Goal: Information Seeking & Learning: Check status

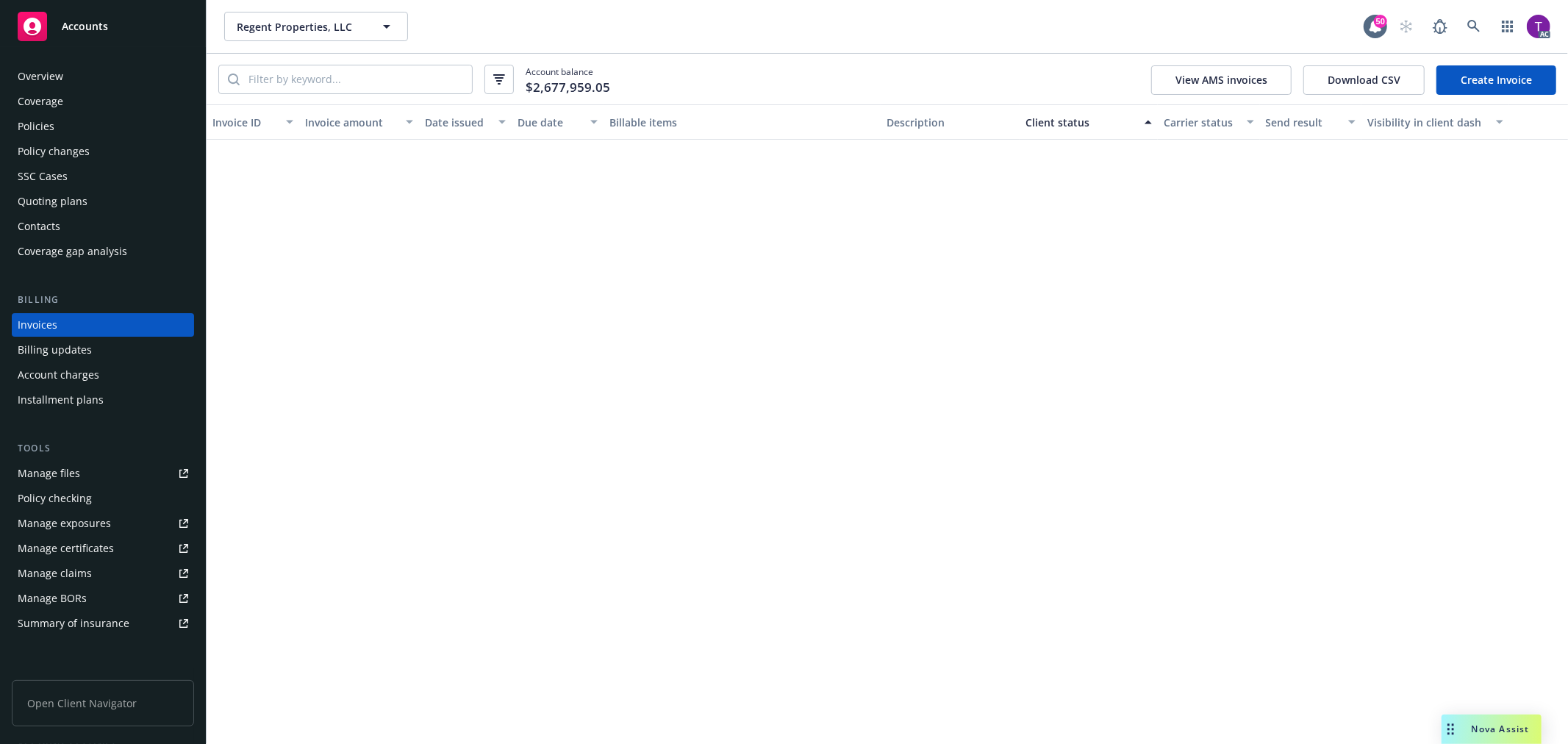
scroll to position [3385, 0]
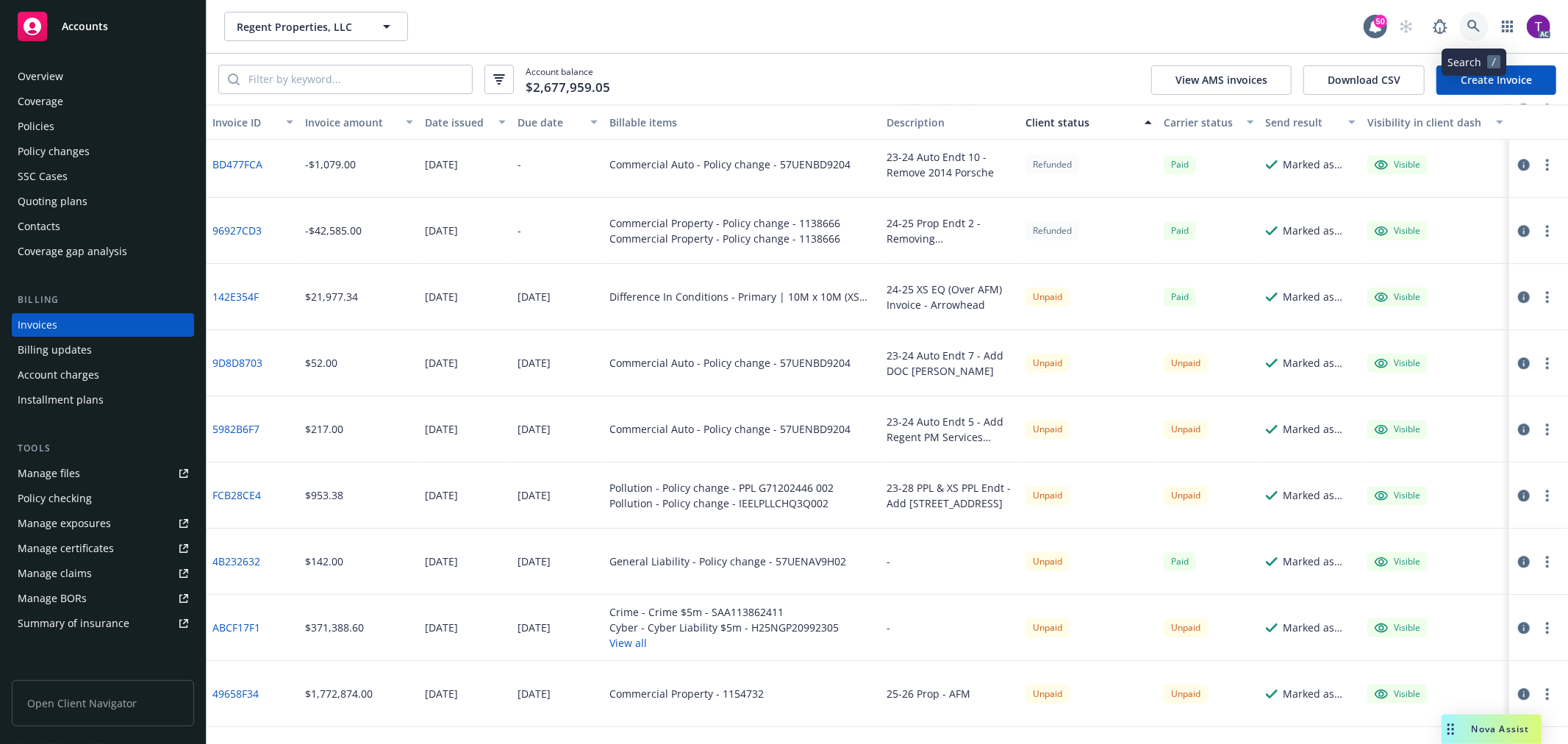
click at [1461, 30] on link at bounding box center [1473, 26] width 29 height 29
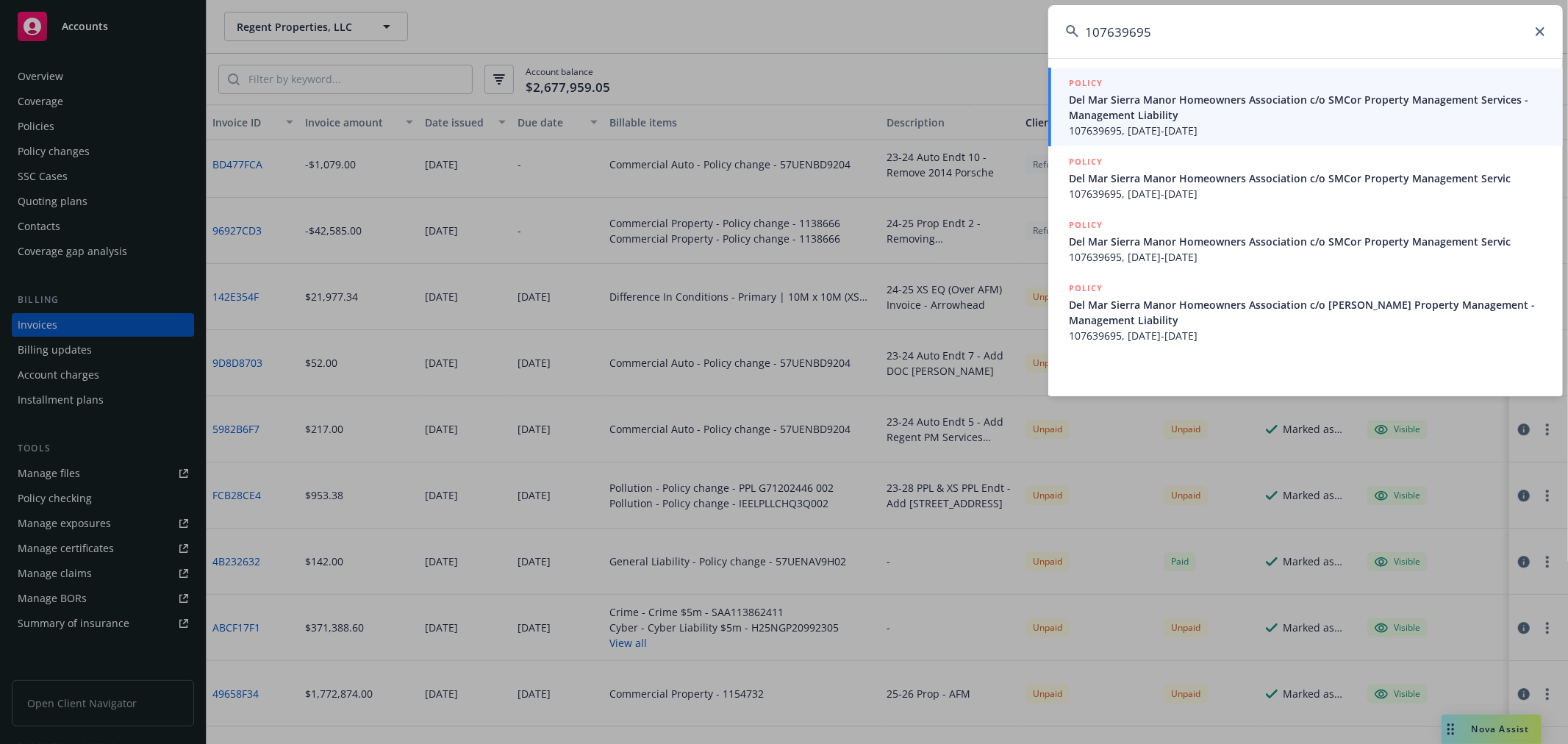
type input "107639695"
click at [1164, 123] on span "107639695, 05/19/2024-05/19/2025" at bounding box center [1307, 131] width 476 height 16
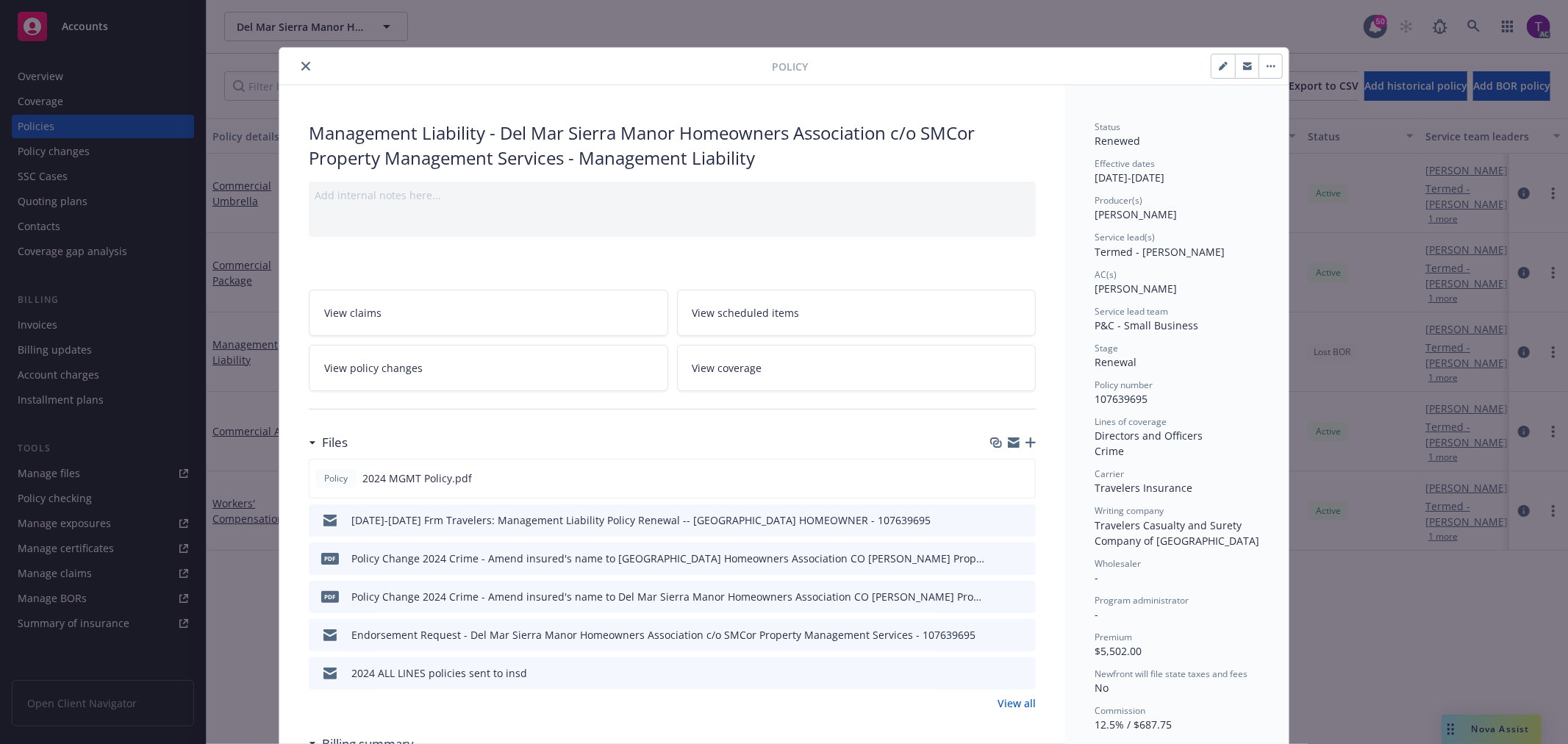
click at [302, 66] on icon "close" at bounding box center [306, 66] width 9 height 9
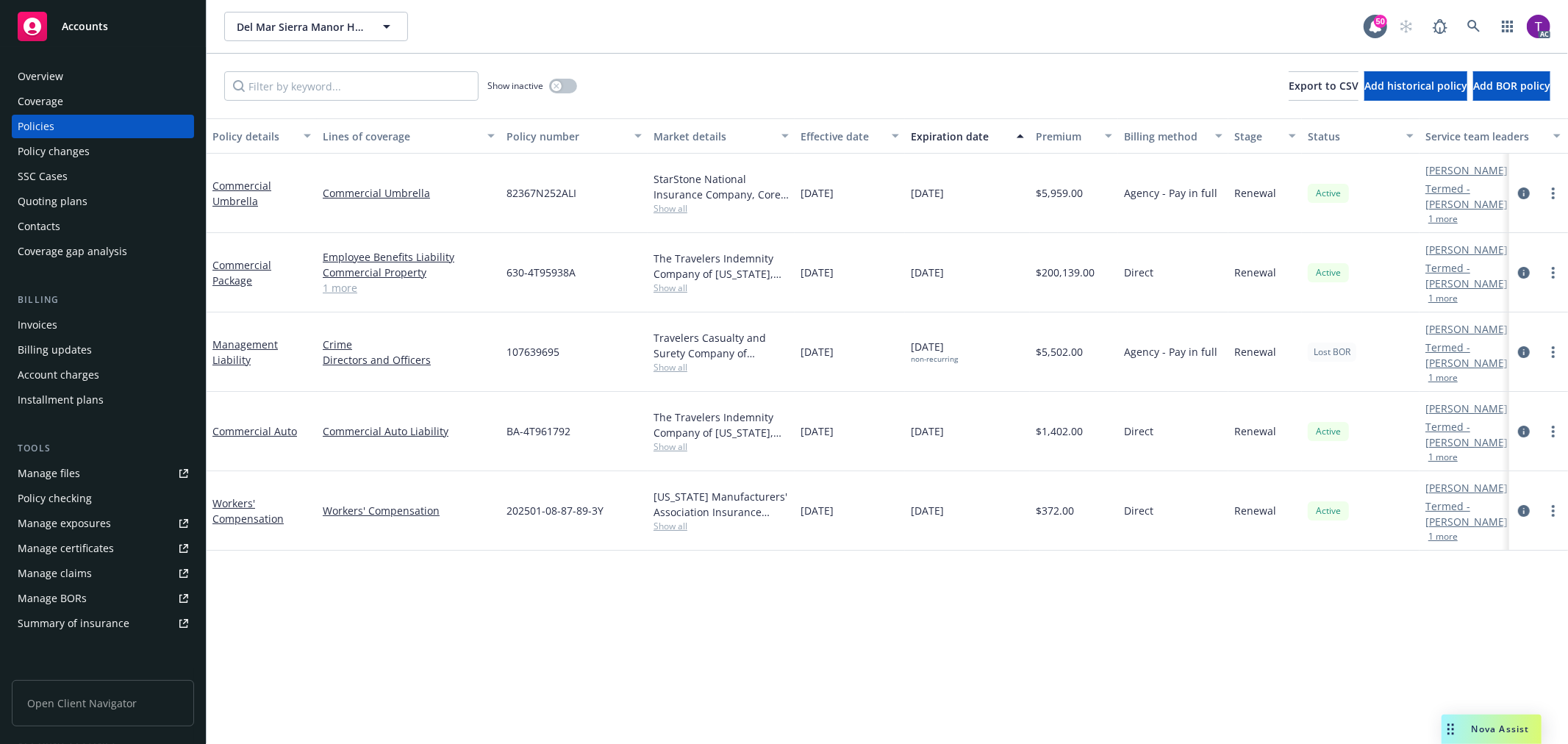
click at [98, 325] on div "Invoices" at bounding box center [103, 325] width 171 height 24
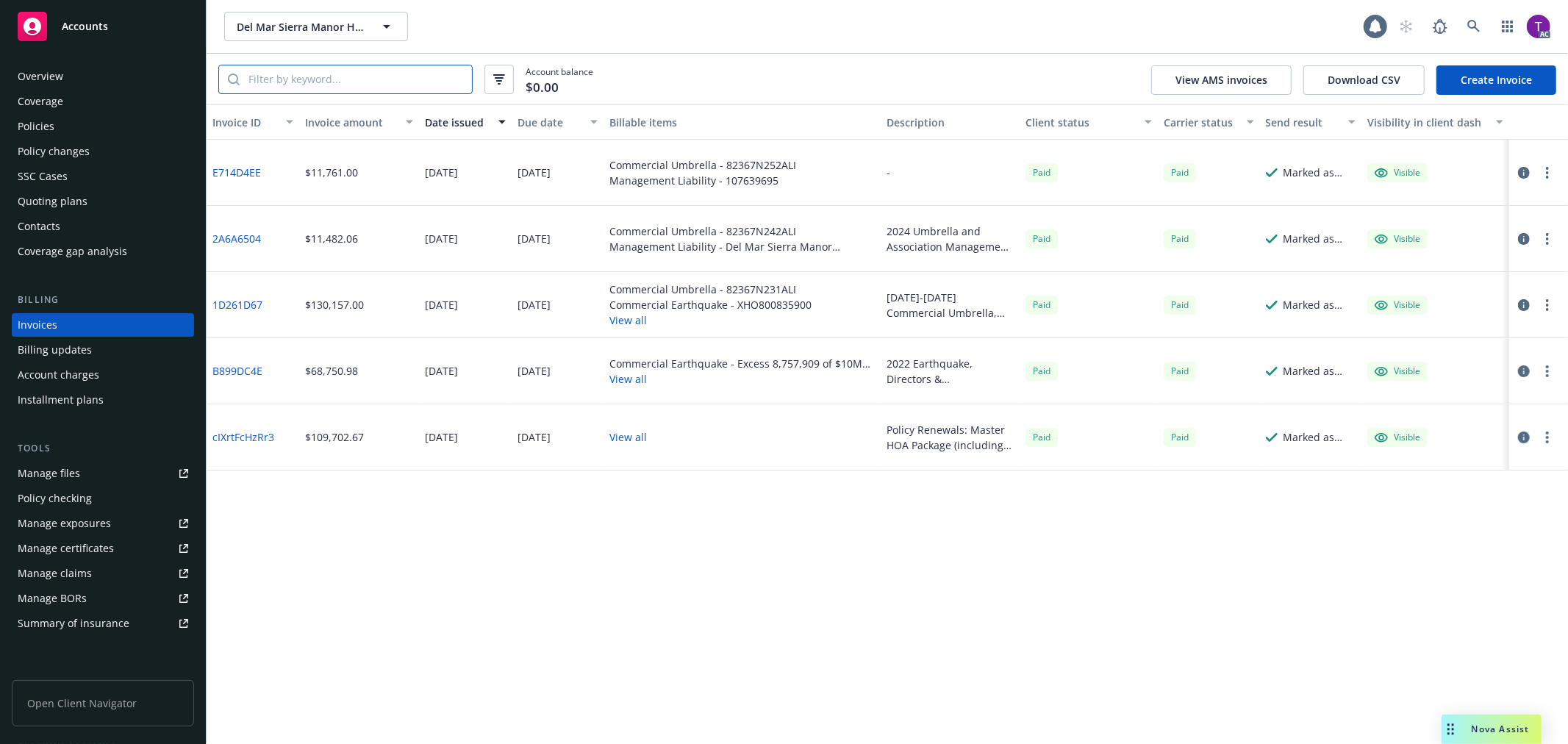
click at [302, 78] on input "search" at bounding box center [355, 79] width 232 height 28
paste input "107639695"
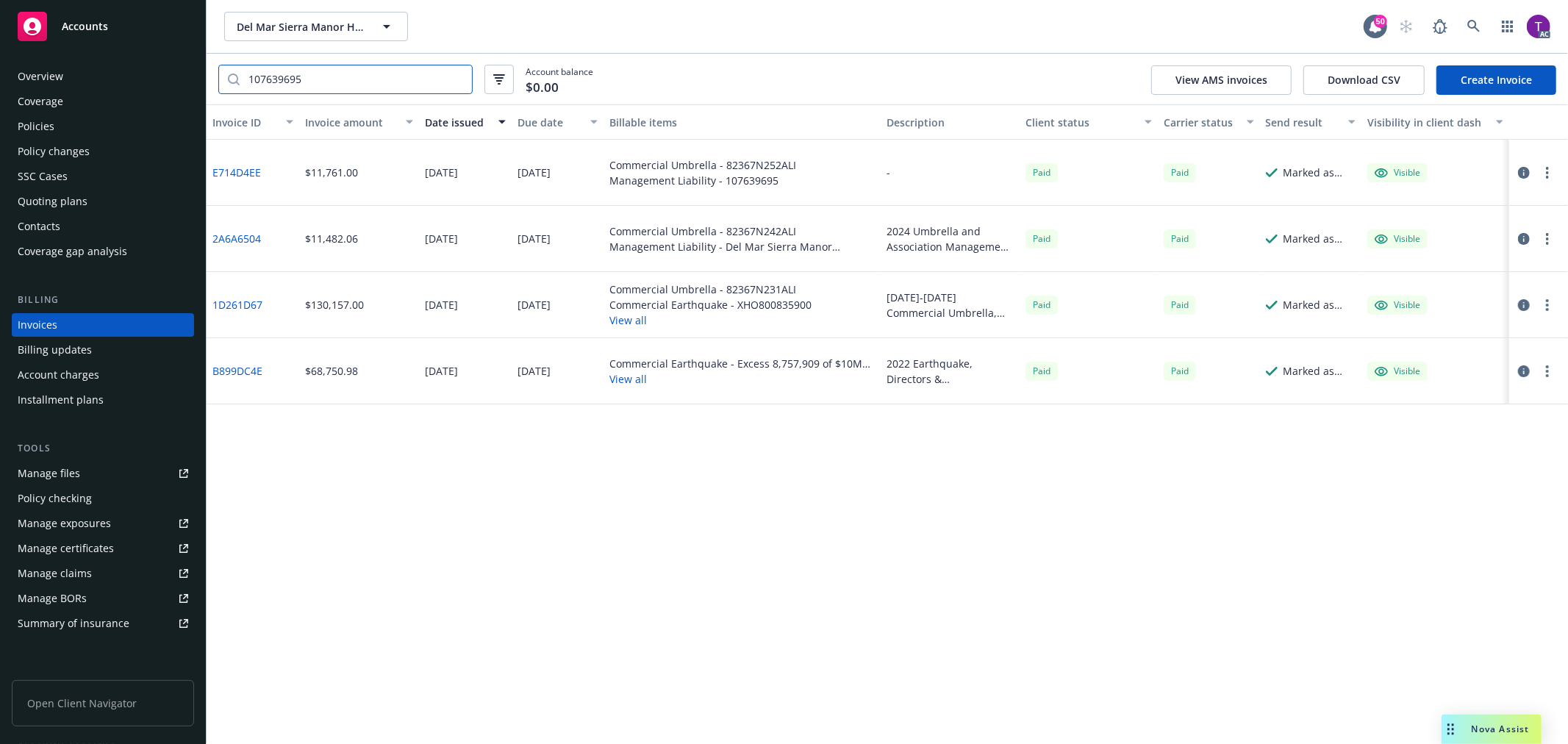
type input "107639695"
click at [246, 166] on link "E714D4EE" at bounding box center [236, 173] width 48 height 16
click at [225, 233] on link "2A6A6504" at bounding box center [236, 239] width 48 height 16
click at [243, 300] on link "1D261D67" at bounding box center [237, 306] width 50 height 16
click at [241, 368] on link "B899DC4E" at bounding box center [237, 372] width 50 height 16
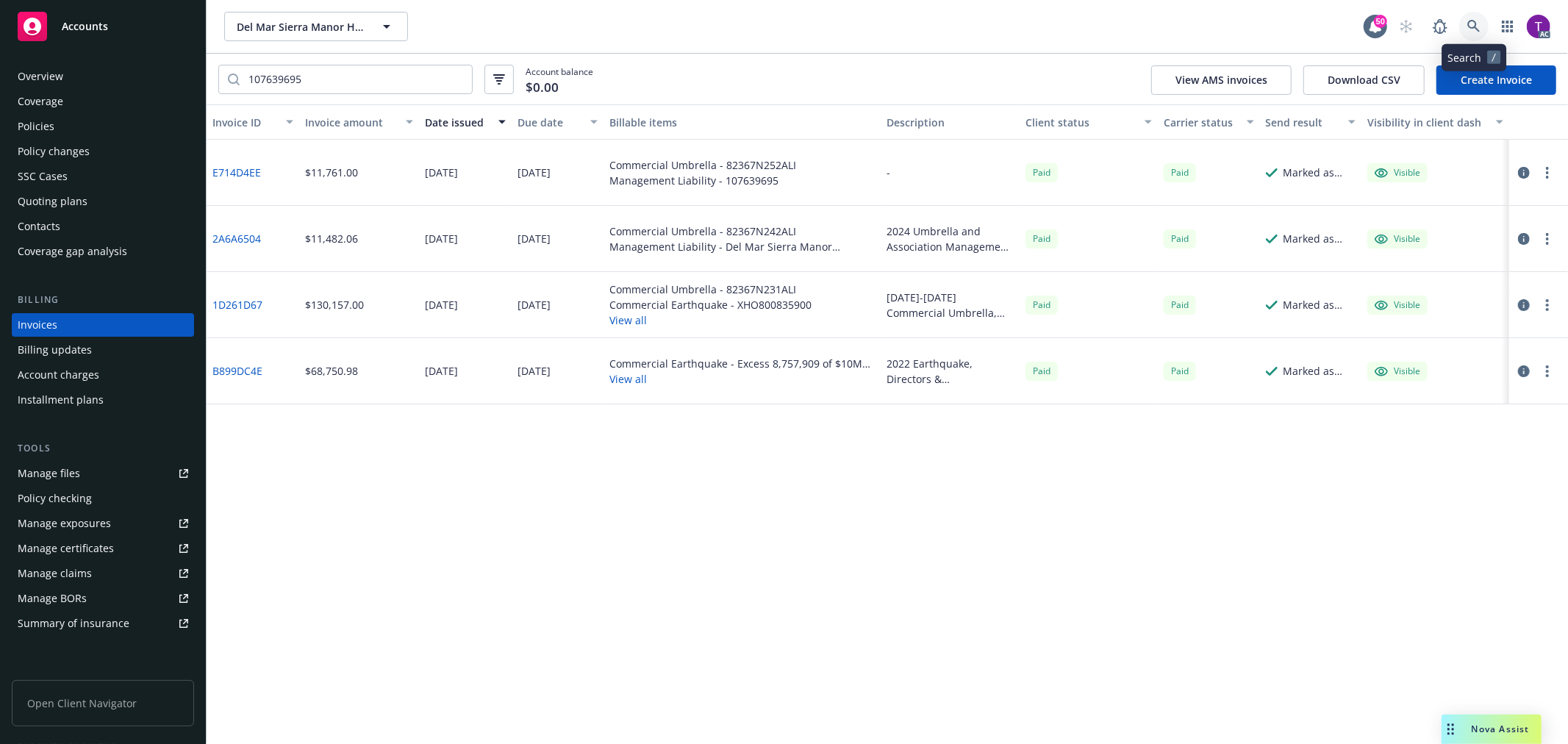
click at [1471, 27] on icon at bounding box center [1474, 26] width 12 height 12
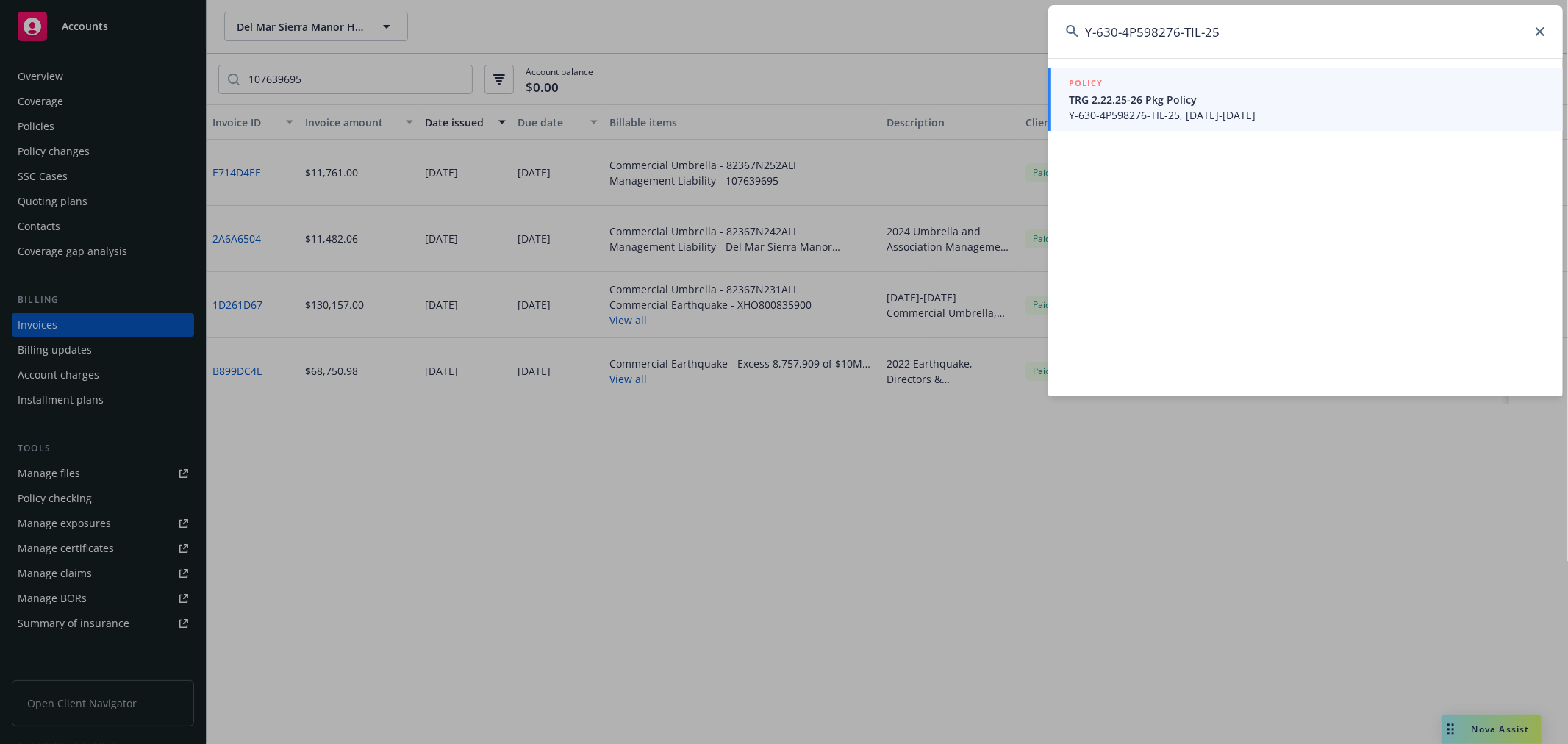
type input "Y-630-4P598276-TIL-25"
click at [1111, 110] on span "Y-630-4P598276-TIL-25, 02/22/2025-02/22/2026" at bounding box center [1307, 115] width 476 height 16
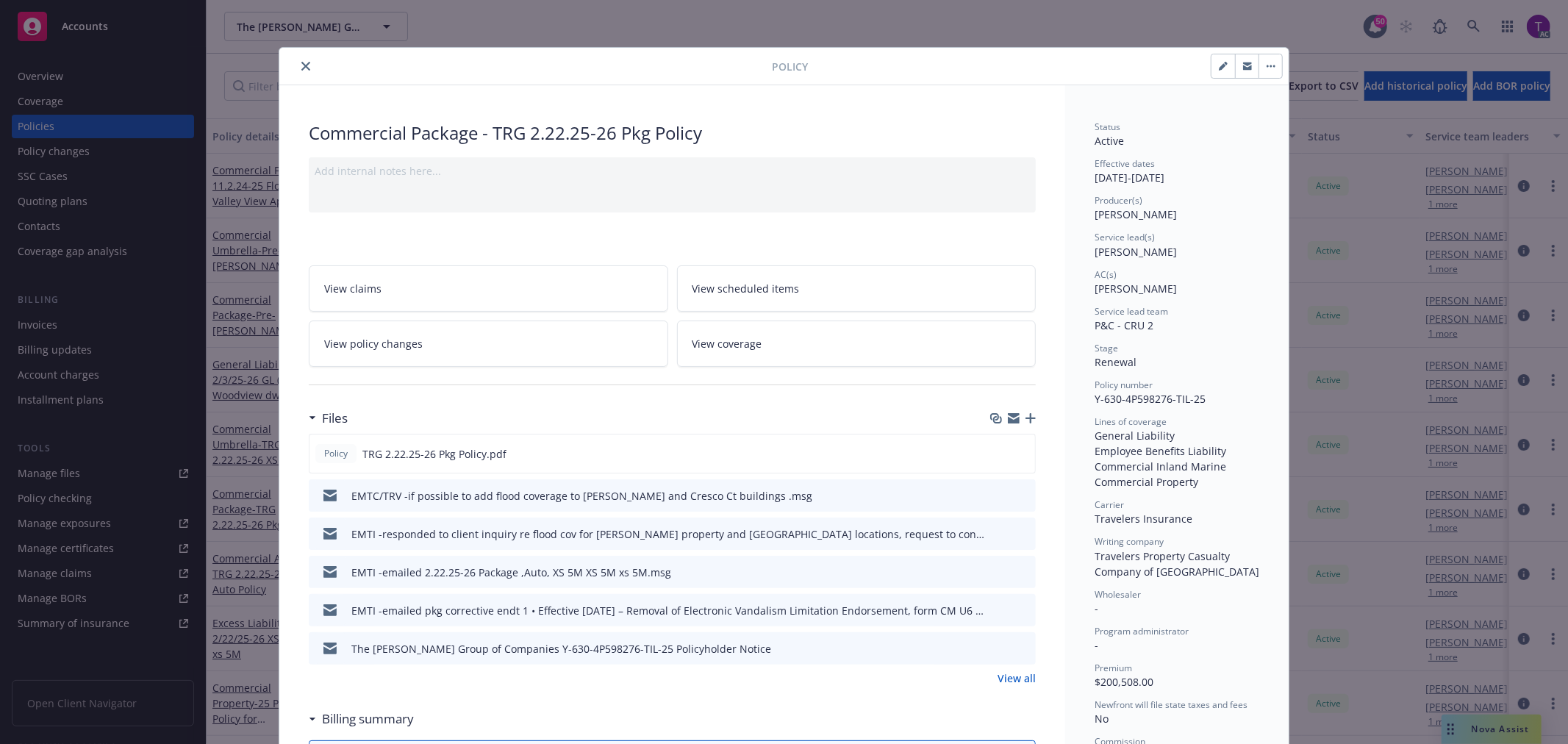
click at [302, 65] on icon "close" at bounding box center [306, 66] width 9 height 9
click at [64, 321] on div "Invoices" at bounding box center [103, 325] width 171 height 24
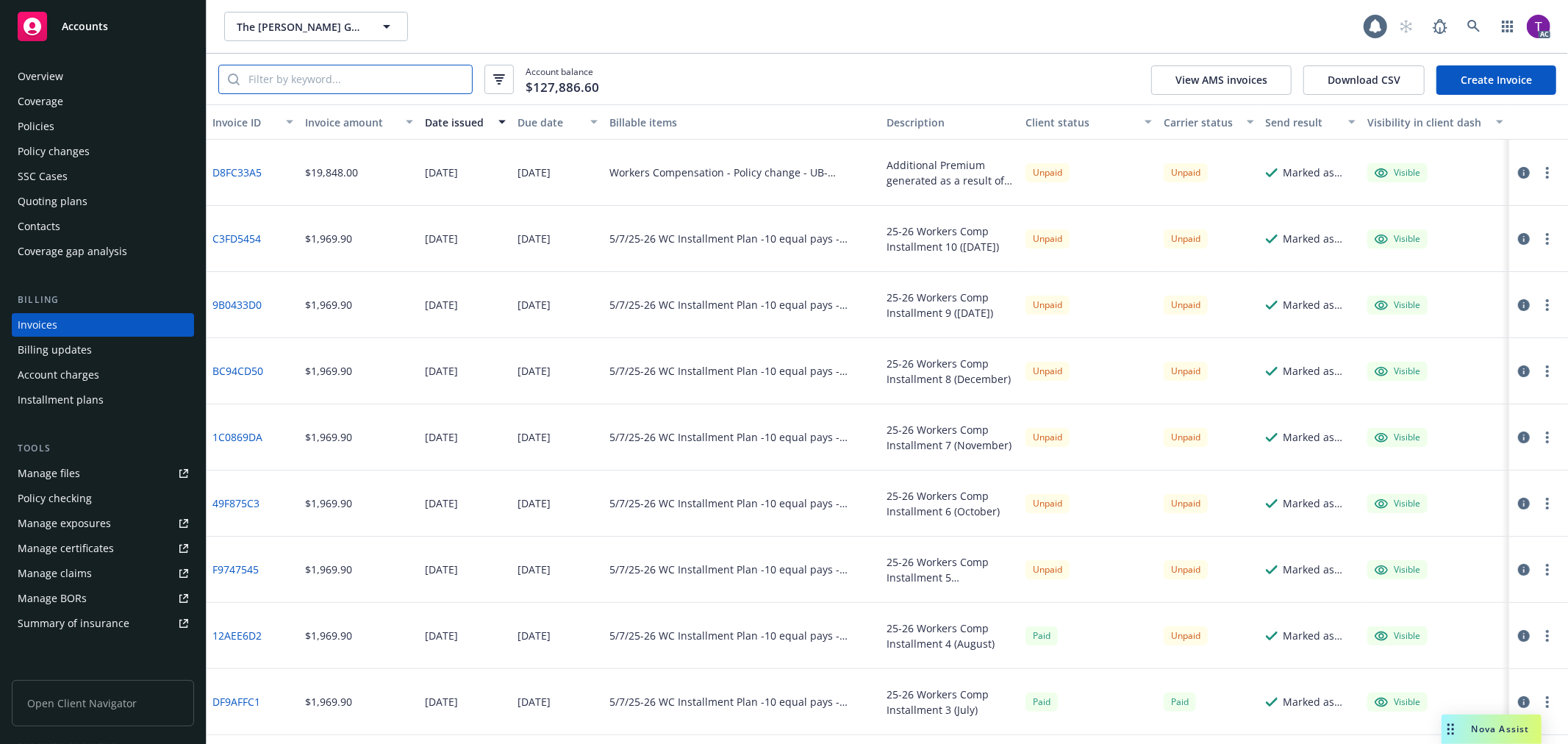
click at [355, 72] on input "search" at bounding box center [355, 79] width 232 height 28
paste input "Y-630-4P598276-TIL-25"
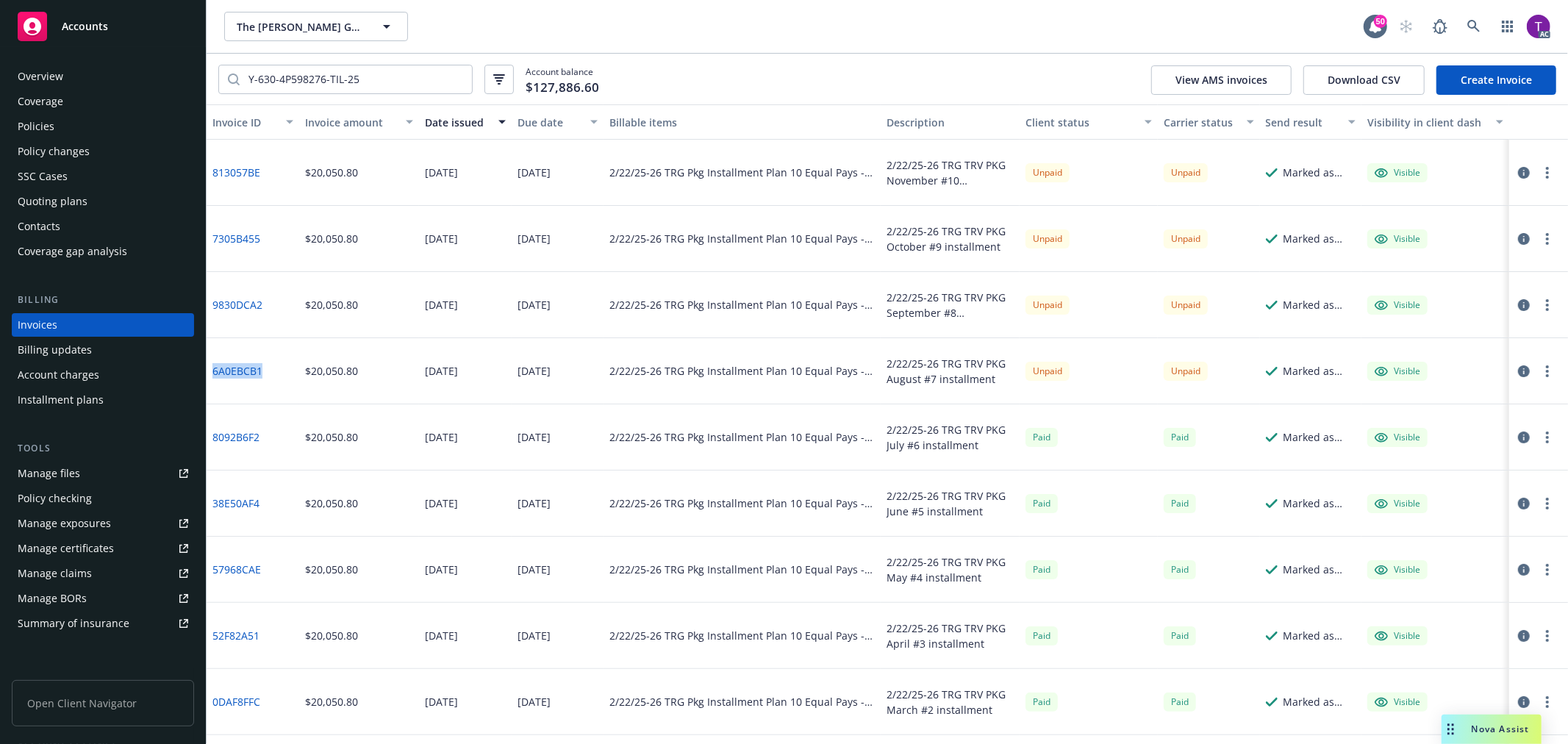
drag, startPoint x: 263, startPoint y: 369, endPoint x: 213, endPoint y: 372, distance: 50.1
click at [213, 372] on div "6A0EBCB1" at bounding box center [253, 371] width 92 height 66
copy link "6A0EBCB1"
click at [1518, 370] on icon "button" at bounding box center [1523, 371] width 11 height 11
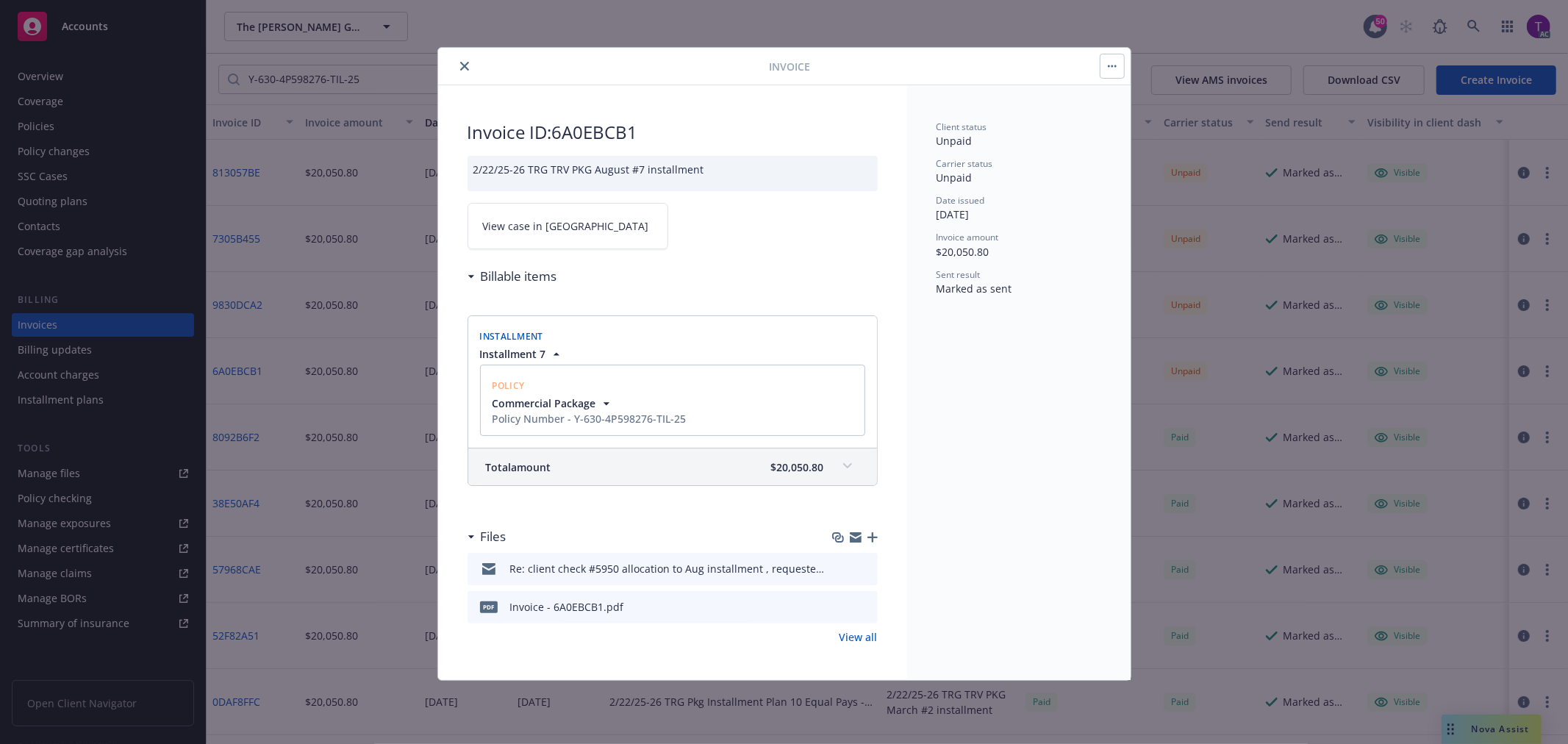
click at [534, 221] on span "View case in SSC" at bounding box center [566, 226] width 166 height 16
click at [460, 63] on icon "close" at bounding box center [465, 66] width 9 height 9
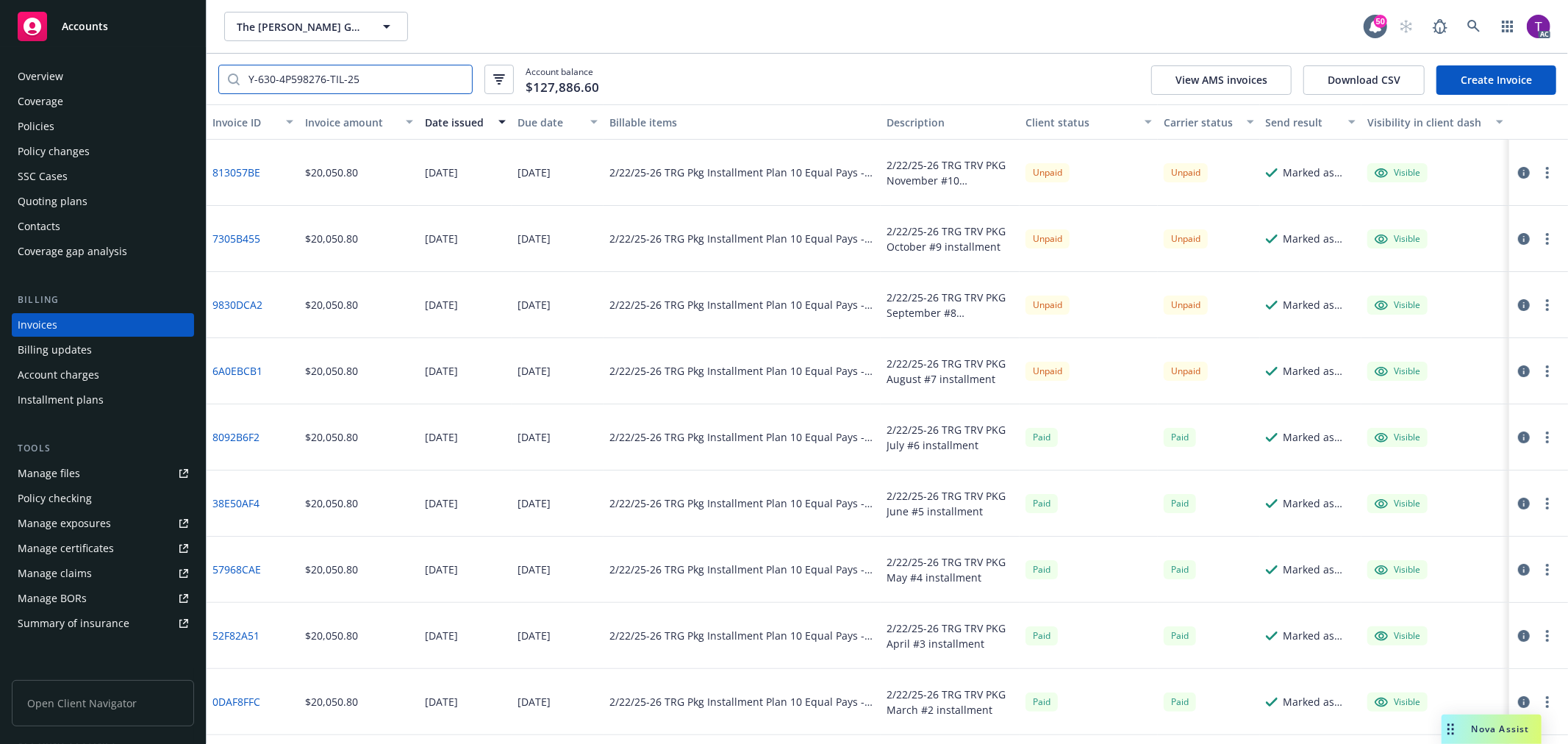
drag, startPoint x: 364, startPoint y: 81, endPoint x: 13, endPoint y: 39, distance: 353.5
click at [13, 39] on div "Accounts Overview Coverage Policies Policy changes SSC Cases Quoting plans Cont…" at bounding box center [784, 372] width 1568 height 744
paste input "BA-5P66798A-25-14-G"
click at [1518, 372] on icon "button" at bounding box center [1523, 371] width 11 height 11
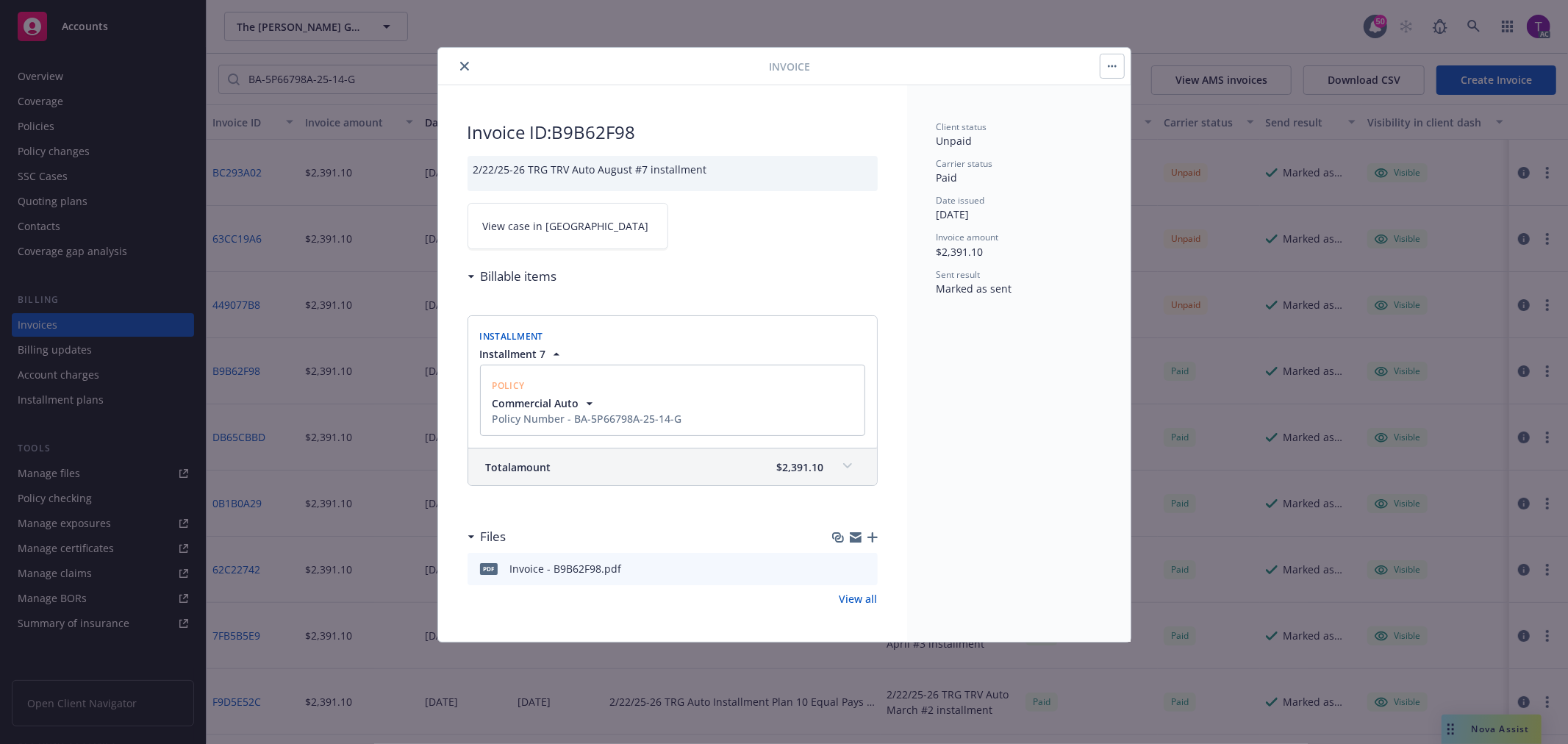
click at [532, 233] on span "View case in SSC" at bounding box center [566, 226] width 166 height 16
click at [484, 232] on span "View case in SSC" at bounding box center [566, 226] width 166 height 16
drag, startPoint x: 641, startPoint y: 136, endPoint x: 566, endPoint y: 129, distance: 75.3
click at [561, 129] on h2 "Invoice ID: B9B62F98" at bounding box center [672, 132] width 410 height 24
copy h2 "B9B62F98"
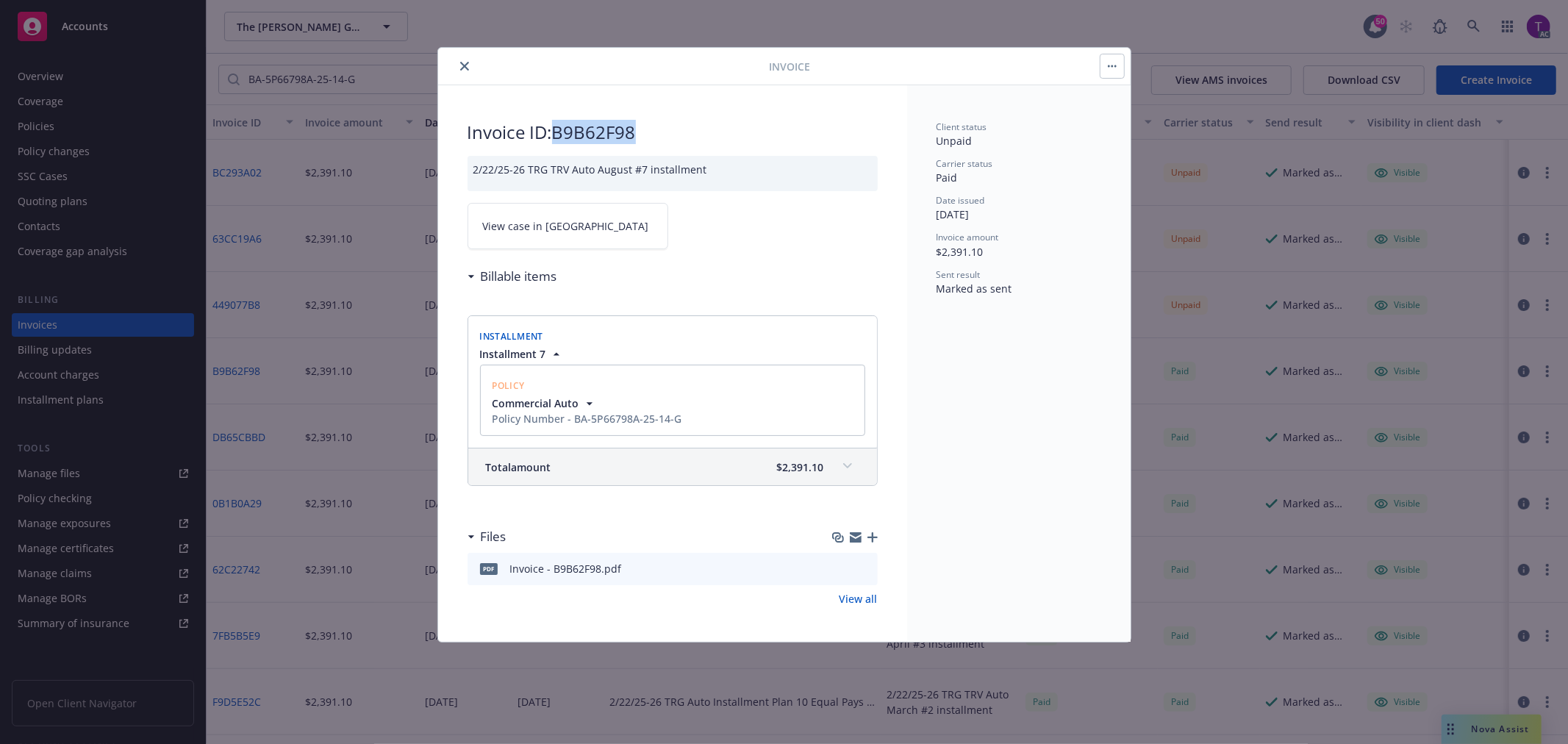
click at [458, 67] on button "close" at bounding box center [465, 66] width 18 height 18
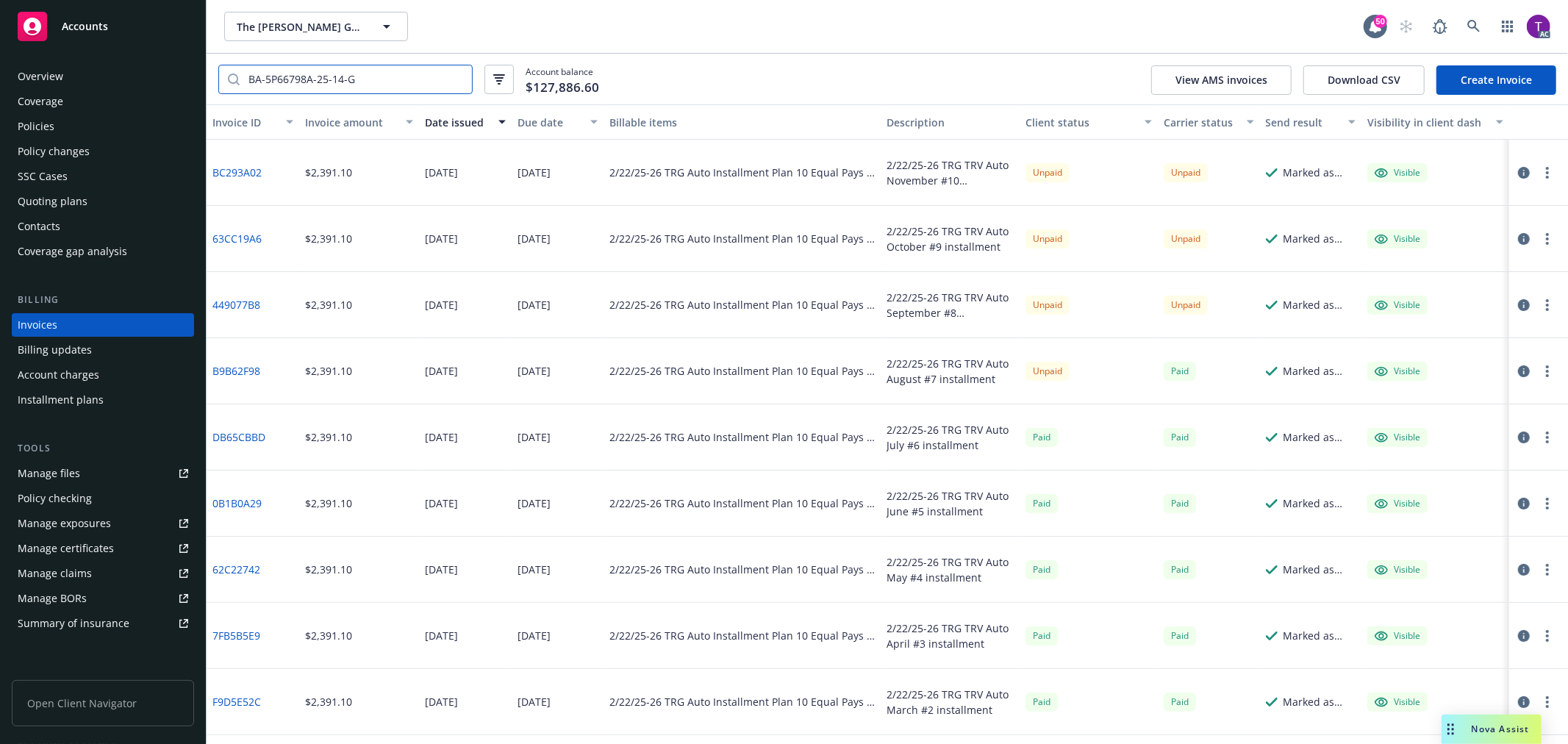
drag, startPoint x: 385, startPoint y: 77, endPoint x: 106, endPoint y: 50, distance: 280.3
click at [106, 50] on div "Accounts Overview Coverage Policies Policy changes SSC Cases Quoting plans Cont…" at bounding box center [784, 372] width 1568 height 744
paste input "EX-5P676047-25-14"
type input "EX-5P676047-25-14"
click at [1518, 366] on icon "button" at bounding box center [1523, 371] width 11 height 11
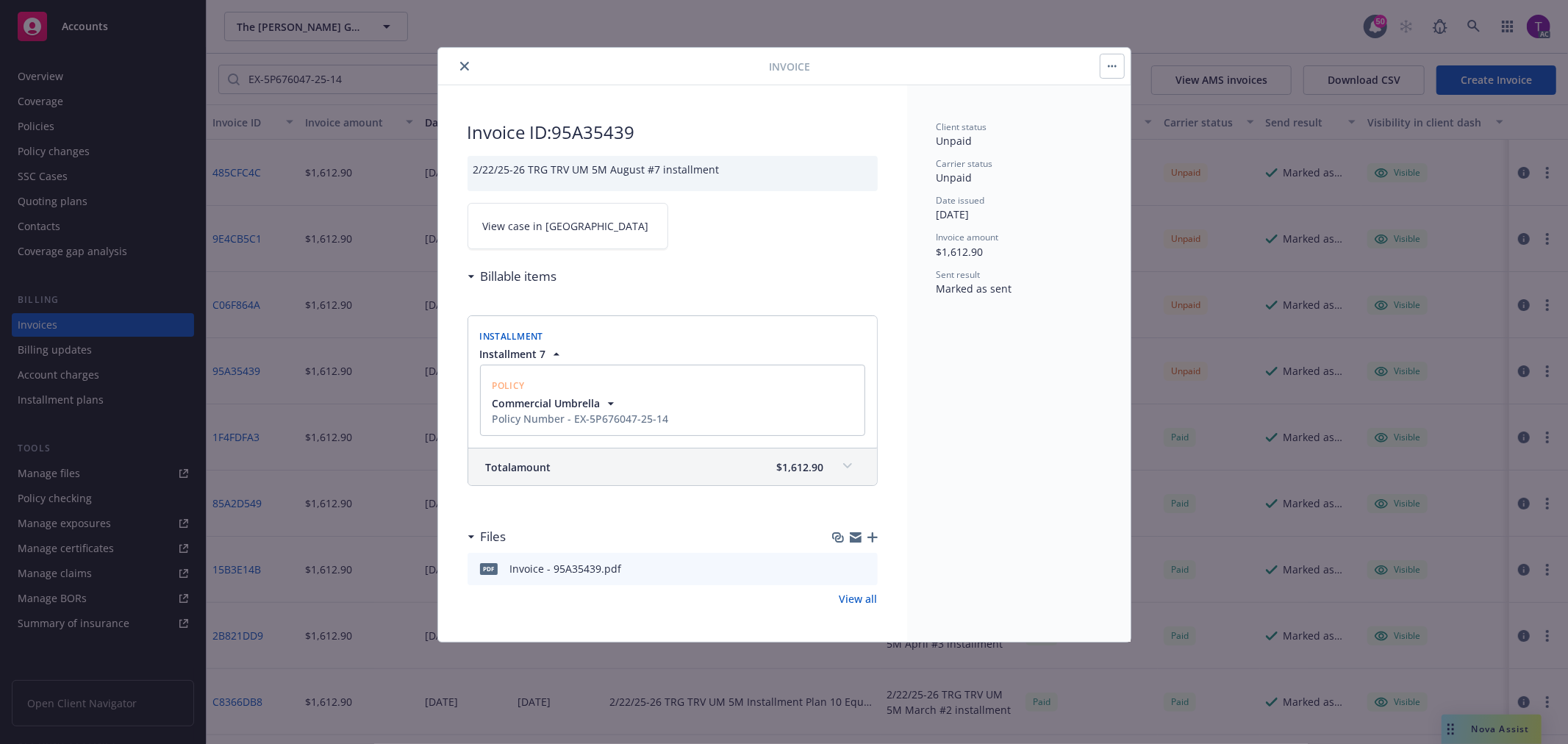
click at [533, 224] on span "View case in SSC" at bounding box center [566, 226] width 166 height 16
drag, startPoint x: 653, startPoint y: 134, endPoint x: 561, endPoint y: 128, distance: 92.2
click at [561, 128] on h2 "Invoice ID: 95A35439" at bounding box center [672, 132] width 410 height 24
copy h2 "95A35439"
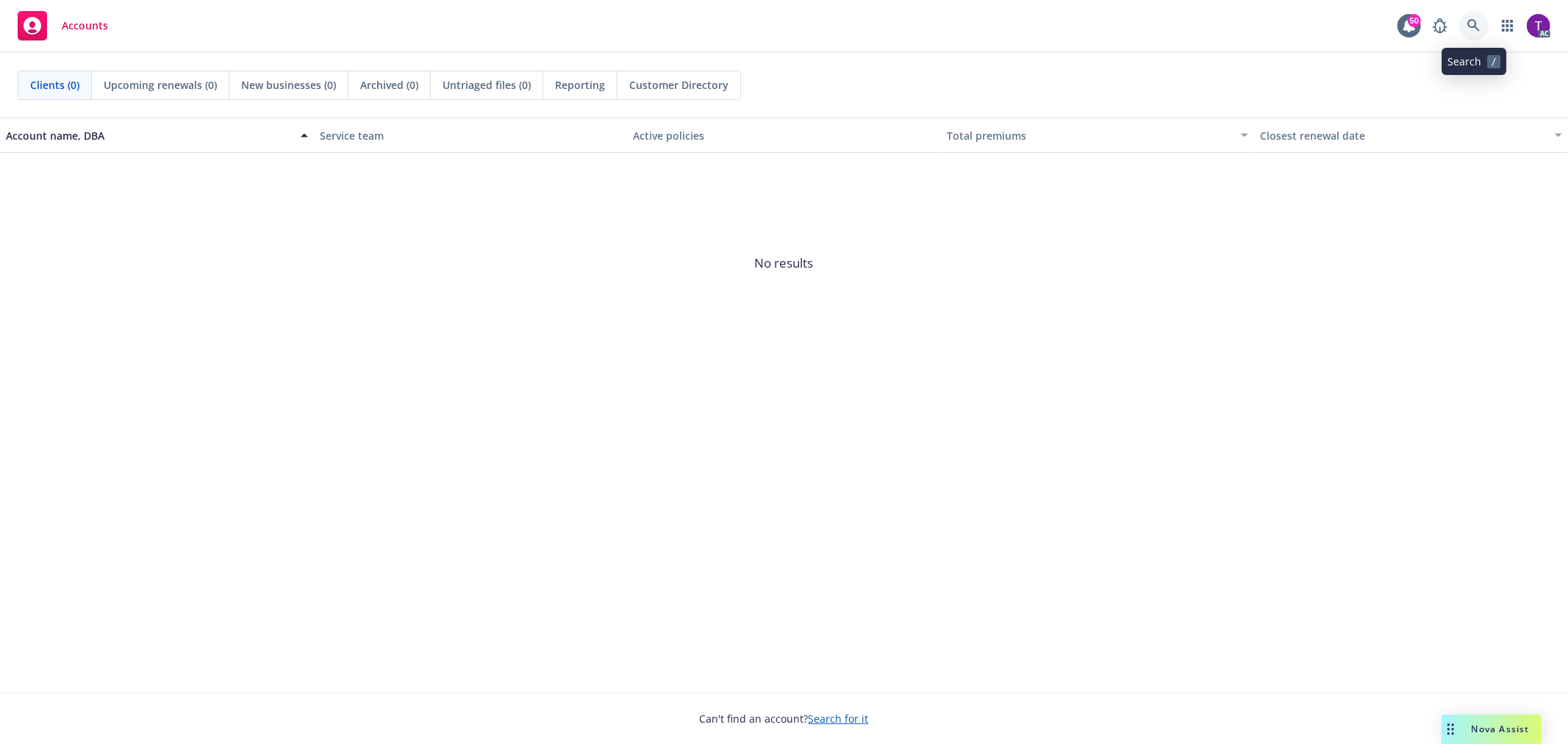
click at [1465, 23] on link at bounding box center [1473, 26] width 29 height 29
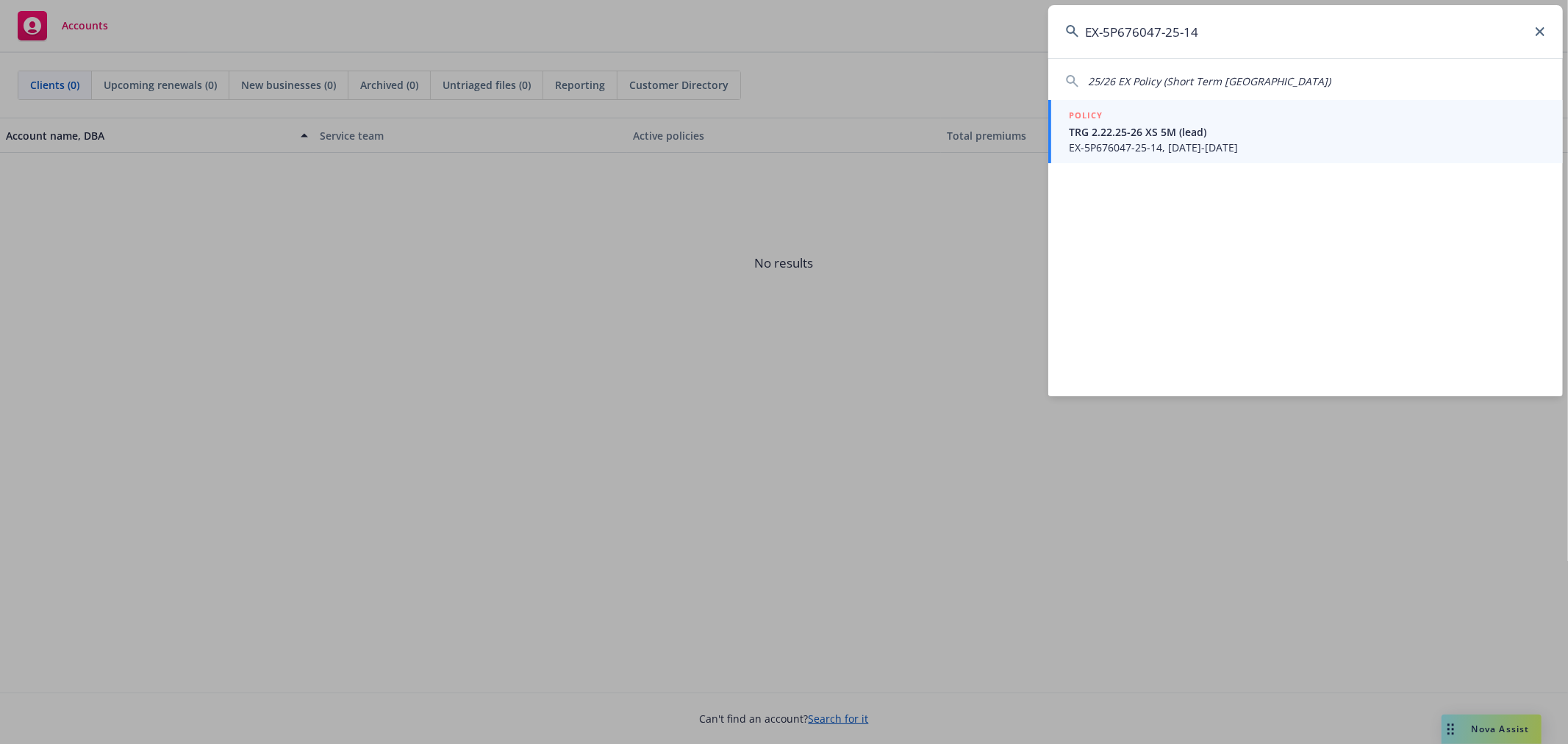
type input "EX-5P676047-25-14"
drag, startPoint x: 1134, startPoint y: 130, endPoint x: 1119, endPoint y: 131, distance: 15.0
click at [1134, 130] on span "TRG 2.22.25-26 XS 5M (lead)" at bounding box center [1307, 132] width 476 height 16
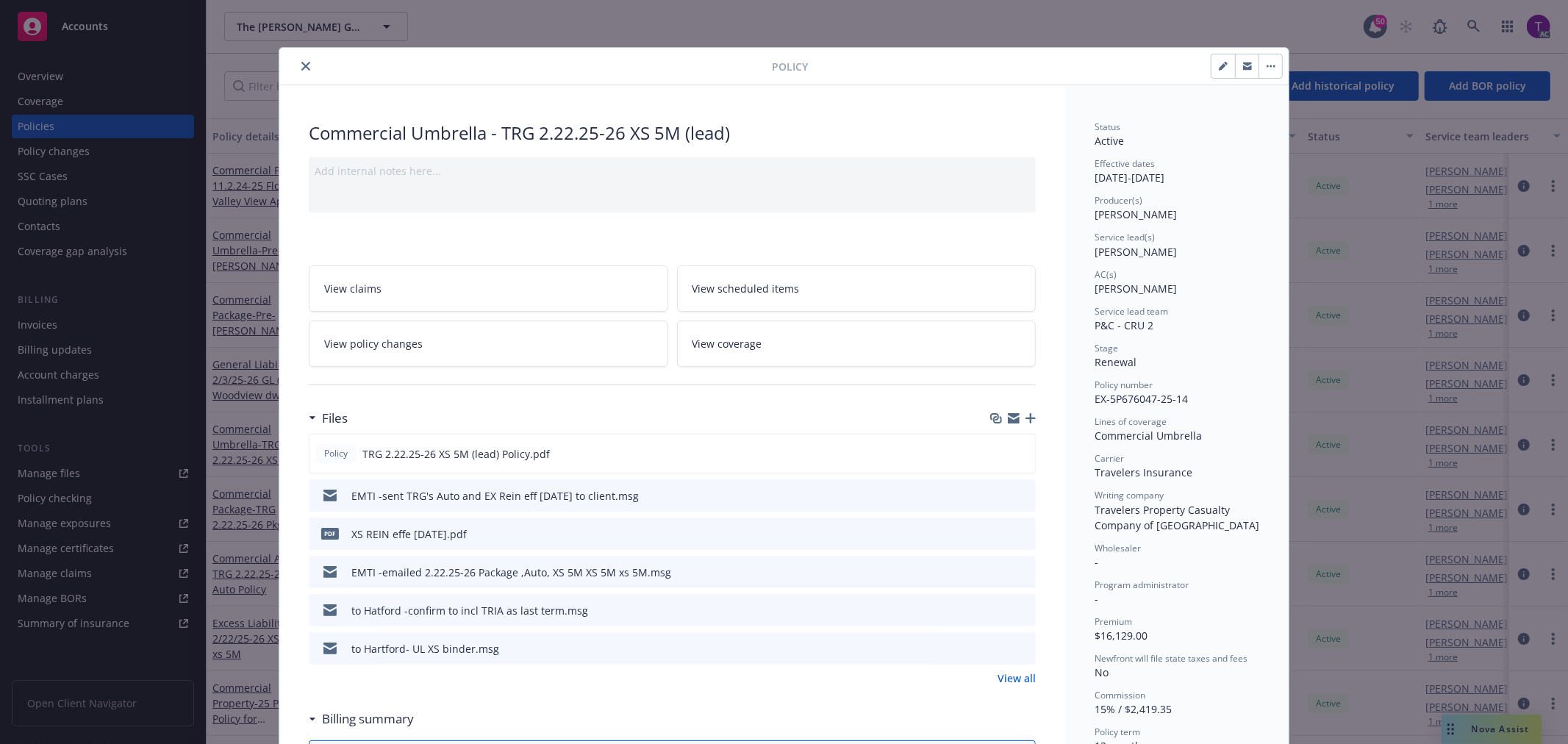
click at [302, 62] on icon "close" at bounding box center [306, 66] width 9 height 9
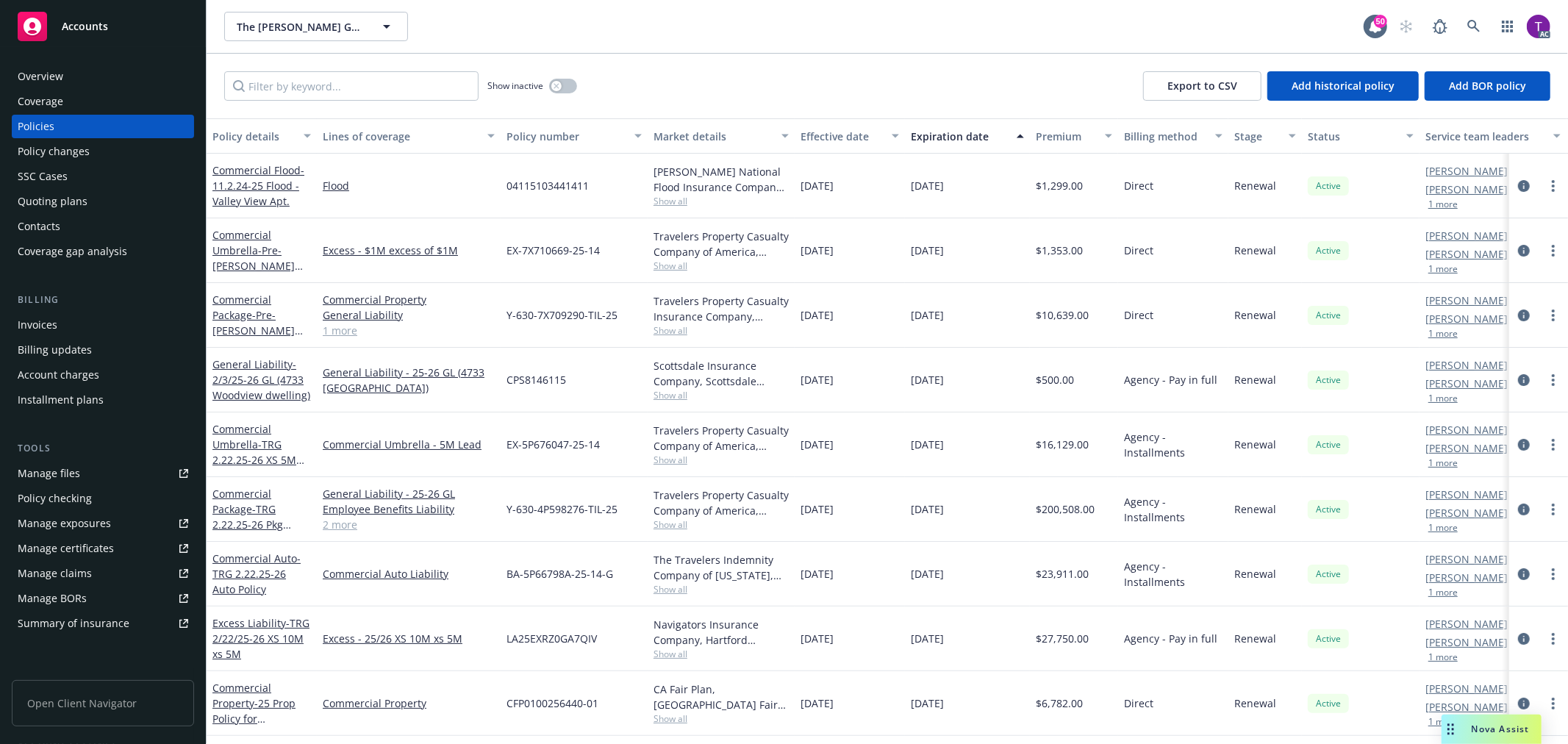
click at [69, 320] on div "Invoices" at bounding box center [103, 325] width 171 height 24
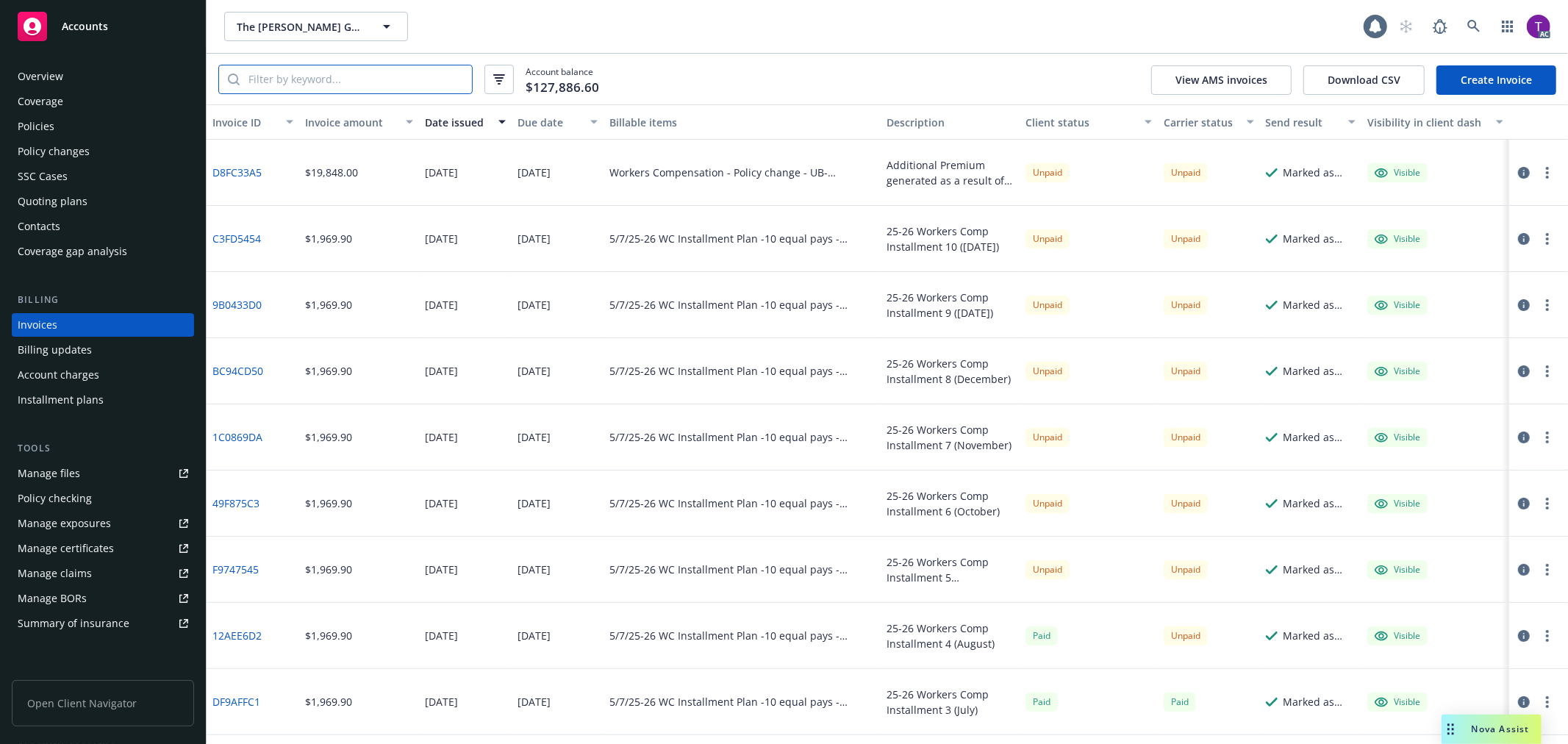
click at [380, 79] on input "search" at bounding box center [355, 79] width 232 height 28
paste input "EX-5P676047-25-14"
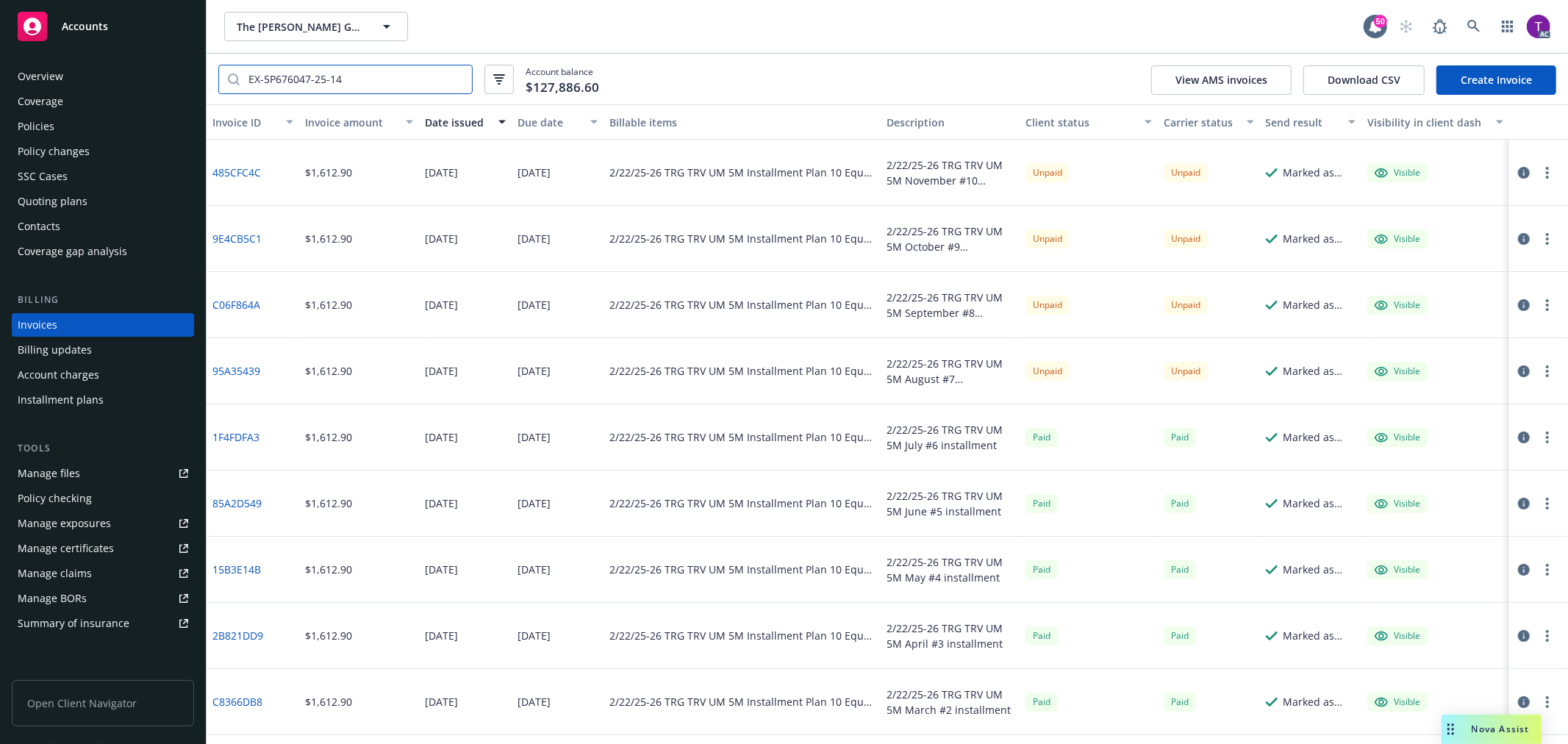
type input "EX-5P676047-25-14"
click at [237, 373] on link "95A35439" at bounding box center [236, 372] width 48 height 16
